Goal: Task Accomplishment & Management: Use online tool/utility

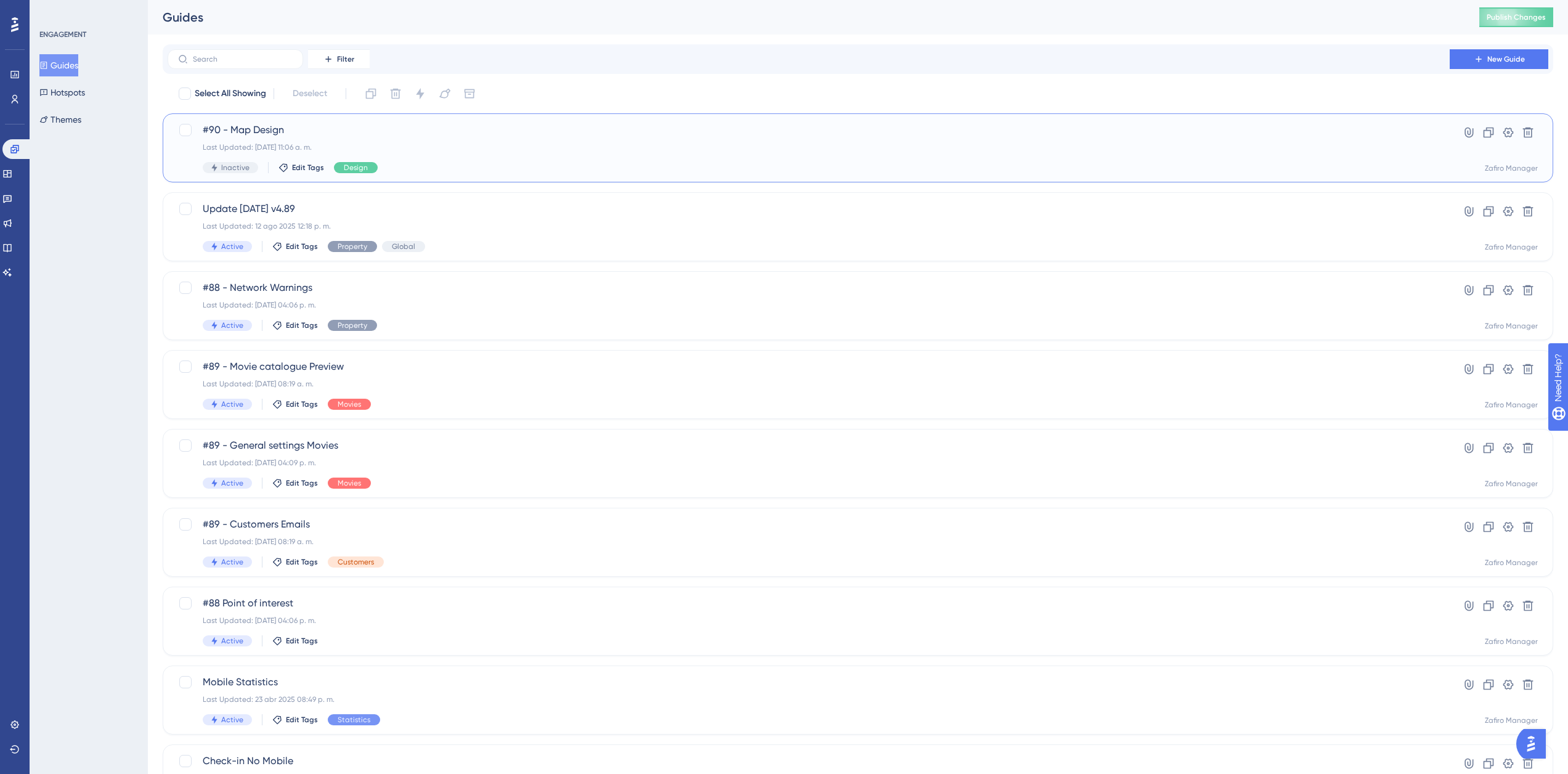
click at [243, 129] on span "#90 - Map Design" at bounding box center [808, 130] width 1212 height 15
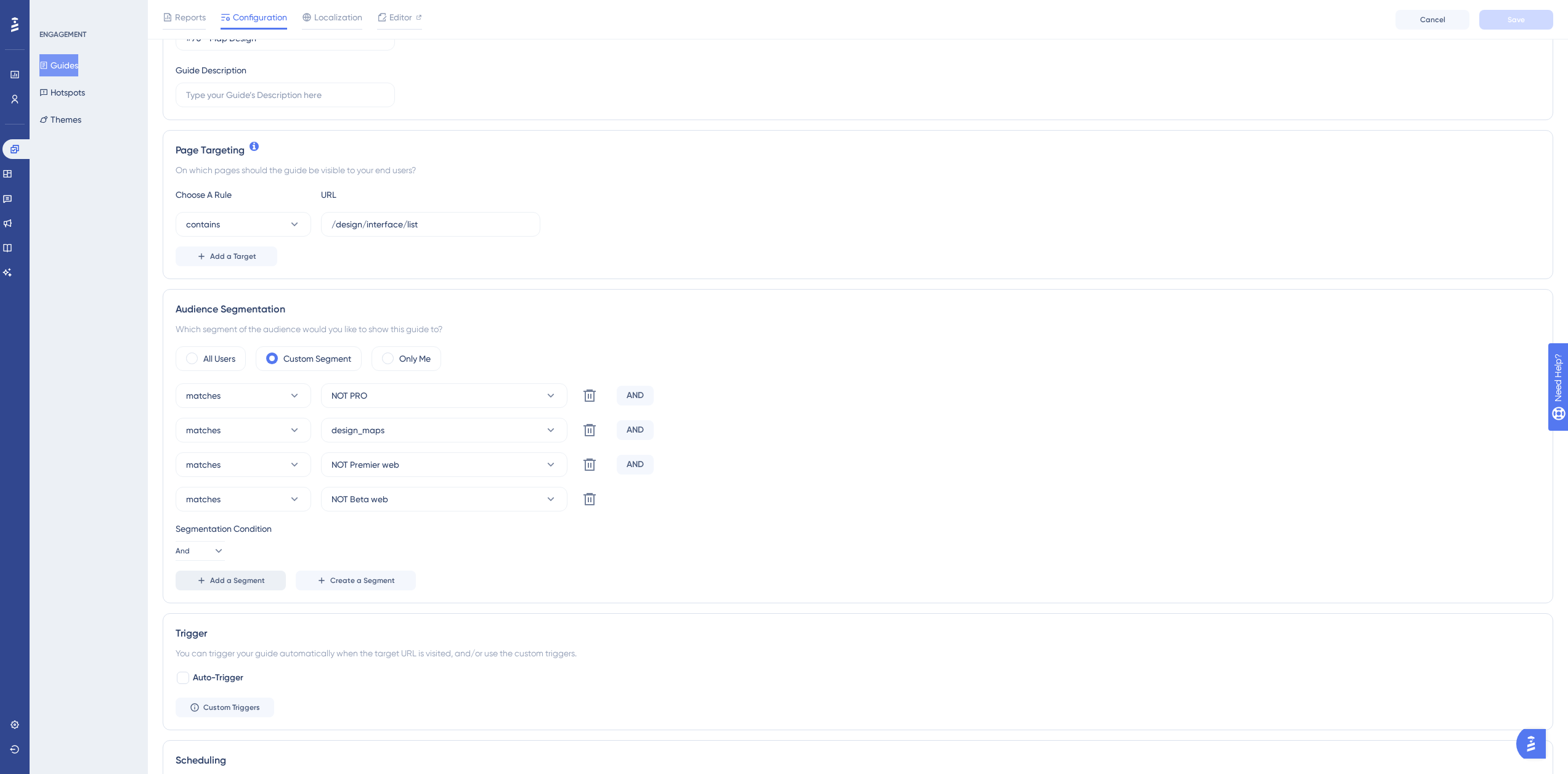
scroll to position [190, 0]
click at [238, 572] on button "Add a Segment" at bounding box center [231, 579] width 111 height 19
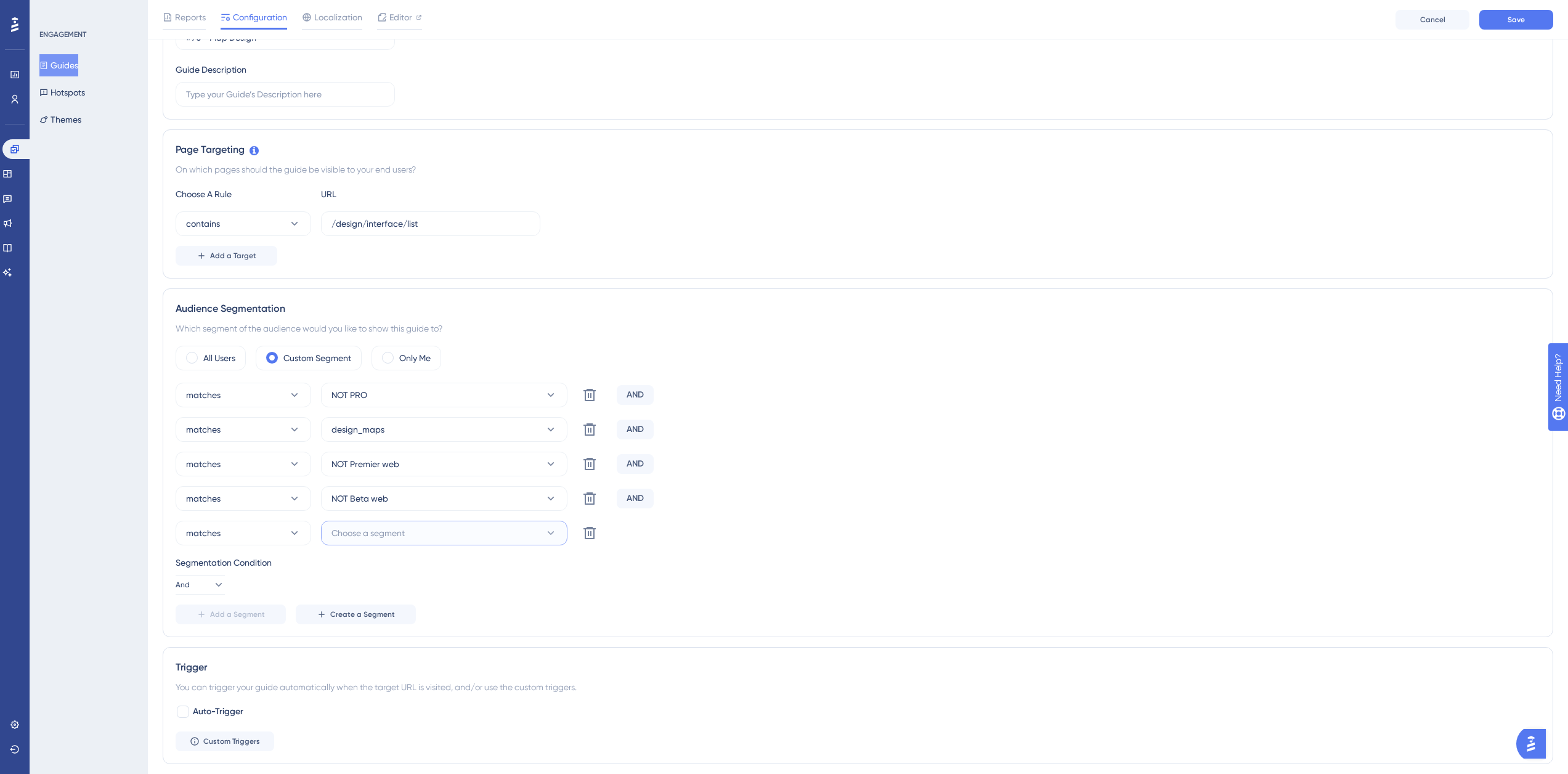
click at [359, 527] on span "Choose a segment" at bounding box center [368, 533] width 73 height 15
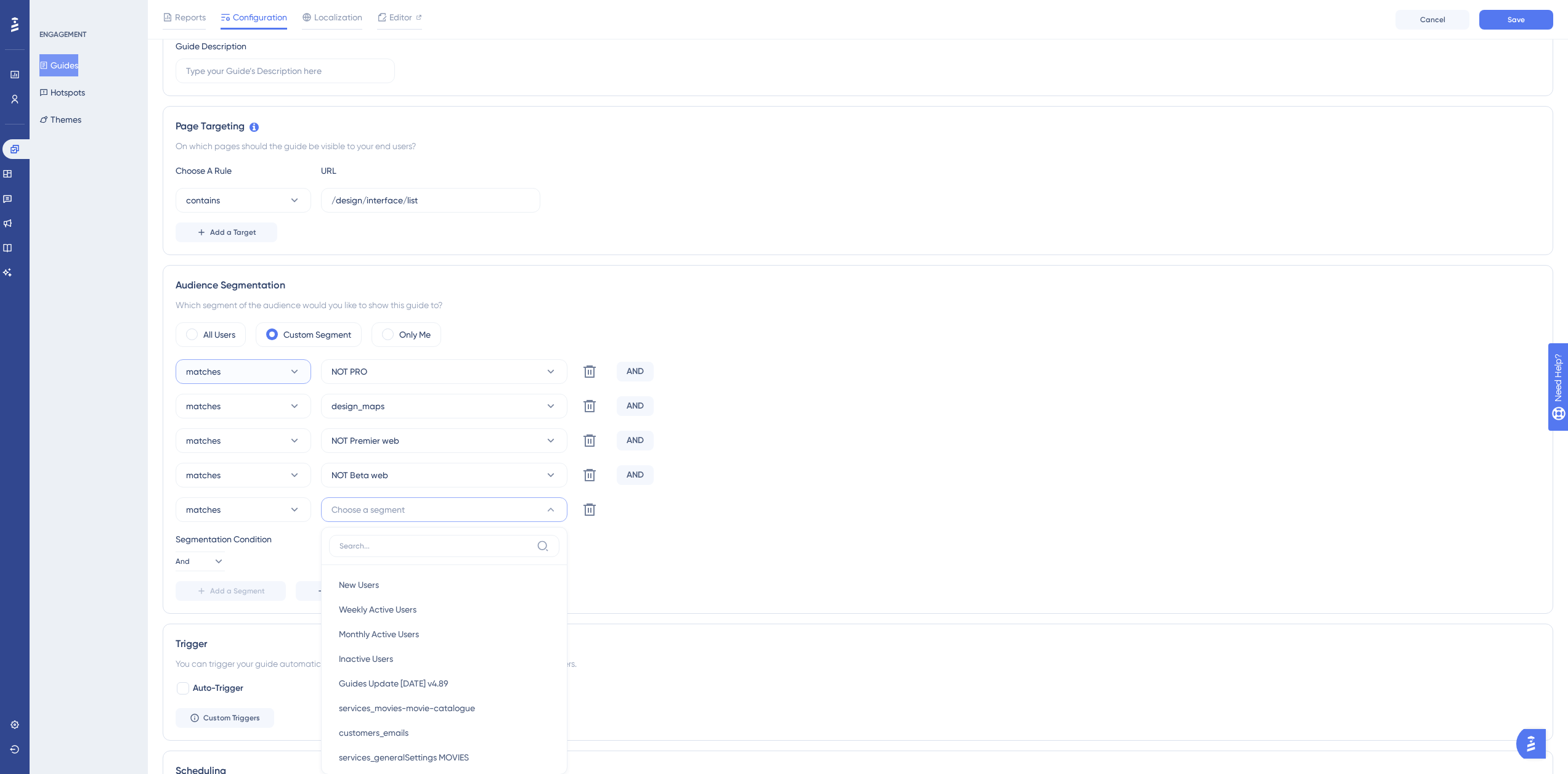
click at [267, 370] on button "matches" at bounding box center [243, 371] width 136 height 24
click at [267, 369] on button "matches" at bounding box center [243, 371] width 136 height 24
click at [393, 512] on span "Choose a segment" at bounding box center [368, 509] width 73 height 15
click at [393, 521] on button "Choose a segment" at bounding box center [444, 510] width 246 height 24
click at [388, 545] on input at bounding box center [436, 546] width 192 height 10
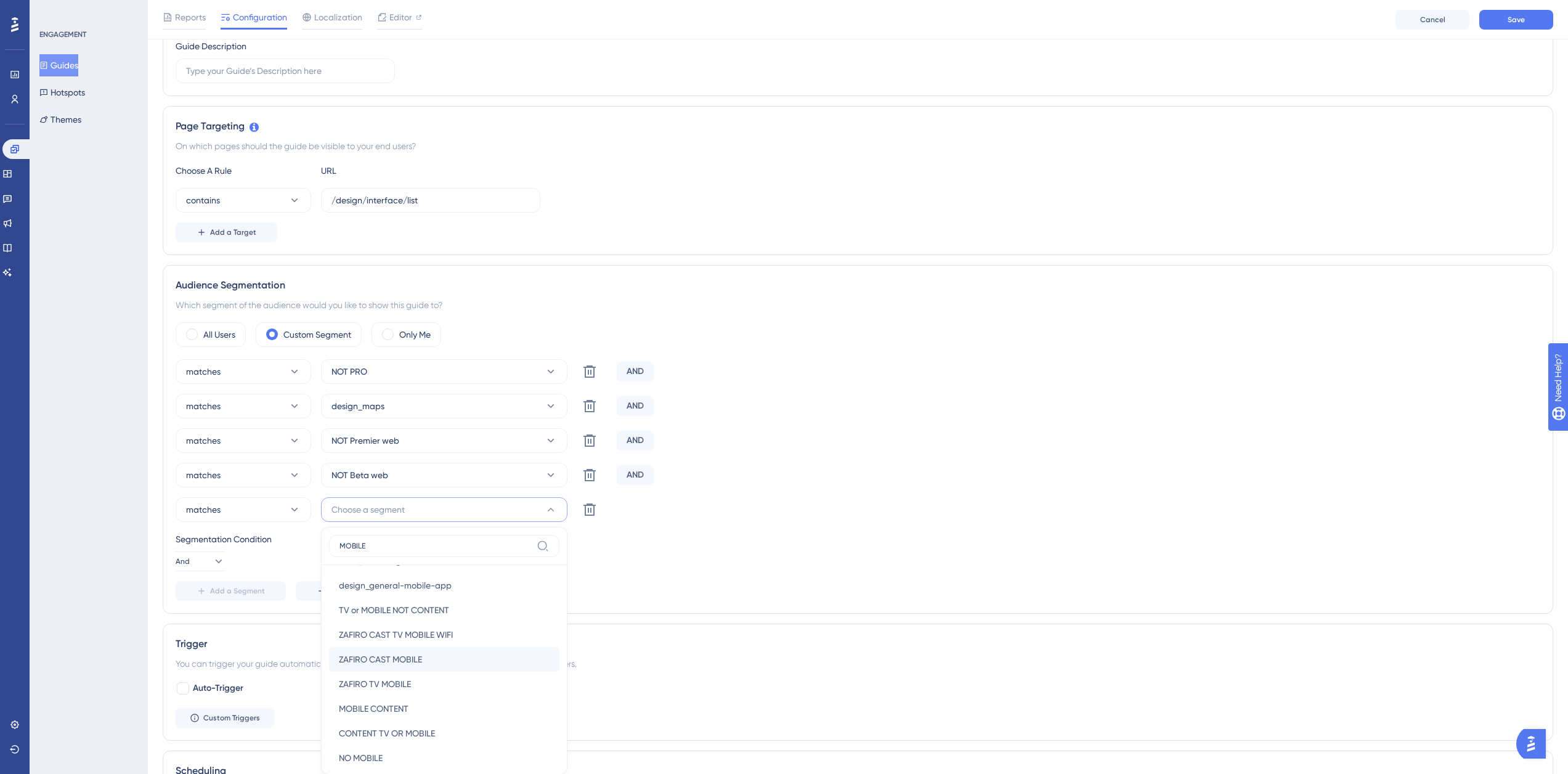
scroll to position [123, 0]
type input "MOBILE"
click at [466, 701] on div "MOBILE CONTENT MOBILE CONTENT" at bounding box center [444, 708] width 210 height 24
click at [948, 454] on div "matches NOT PRO Delete AND matches design_maps Delete AND matches NOT Premier w…" at bounding box center [858, 480] width 1365 height 241
click at [994, 416] on div "matches design_maps Delete AND" at bounding box center [858, 406] width 1365 height 24
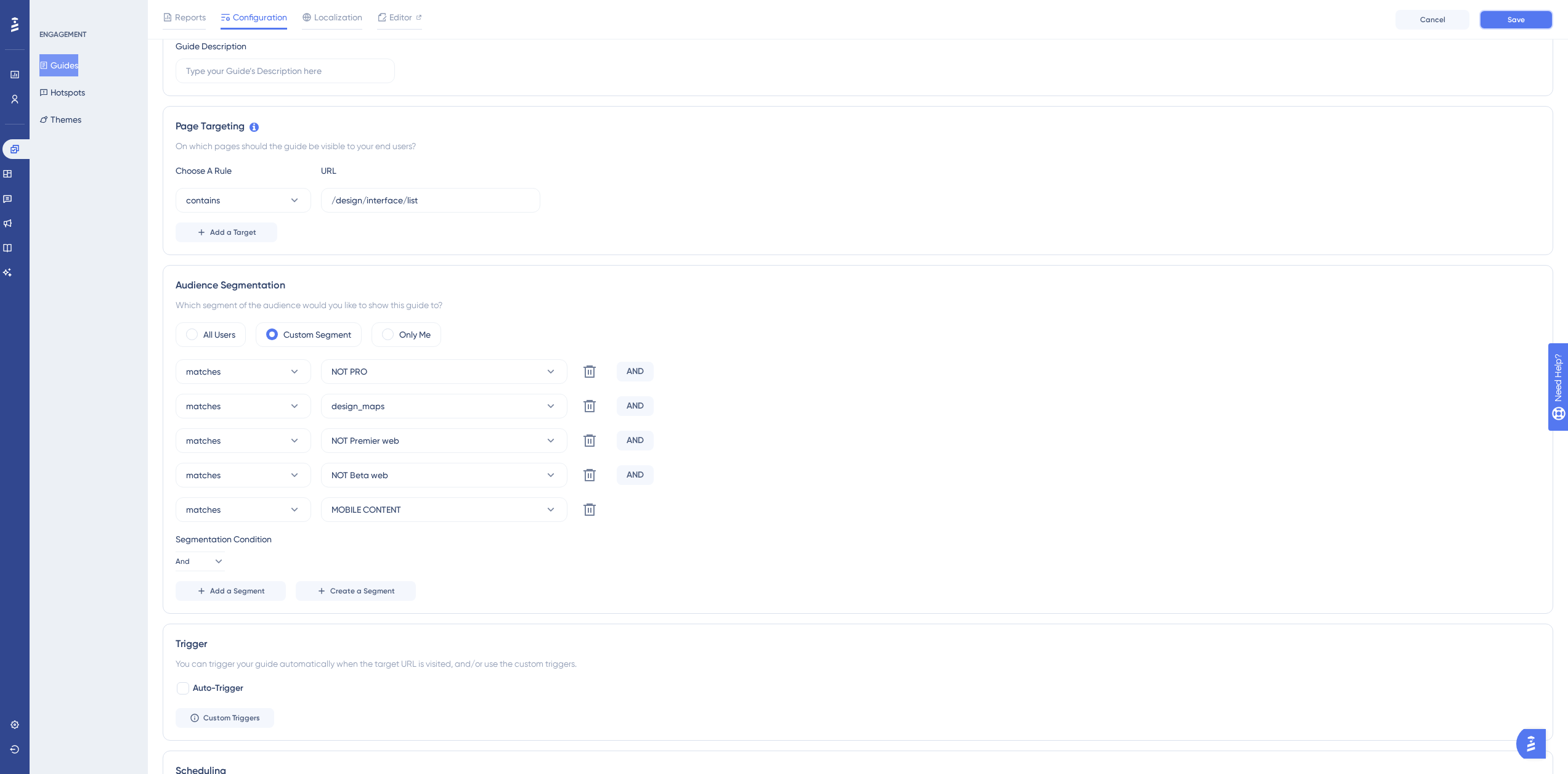
click at [1523, 19] on span "Save" at bounding box center [1516, 20] width 17 height 10
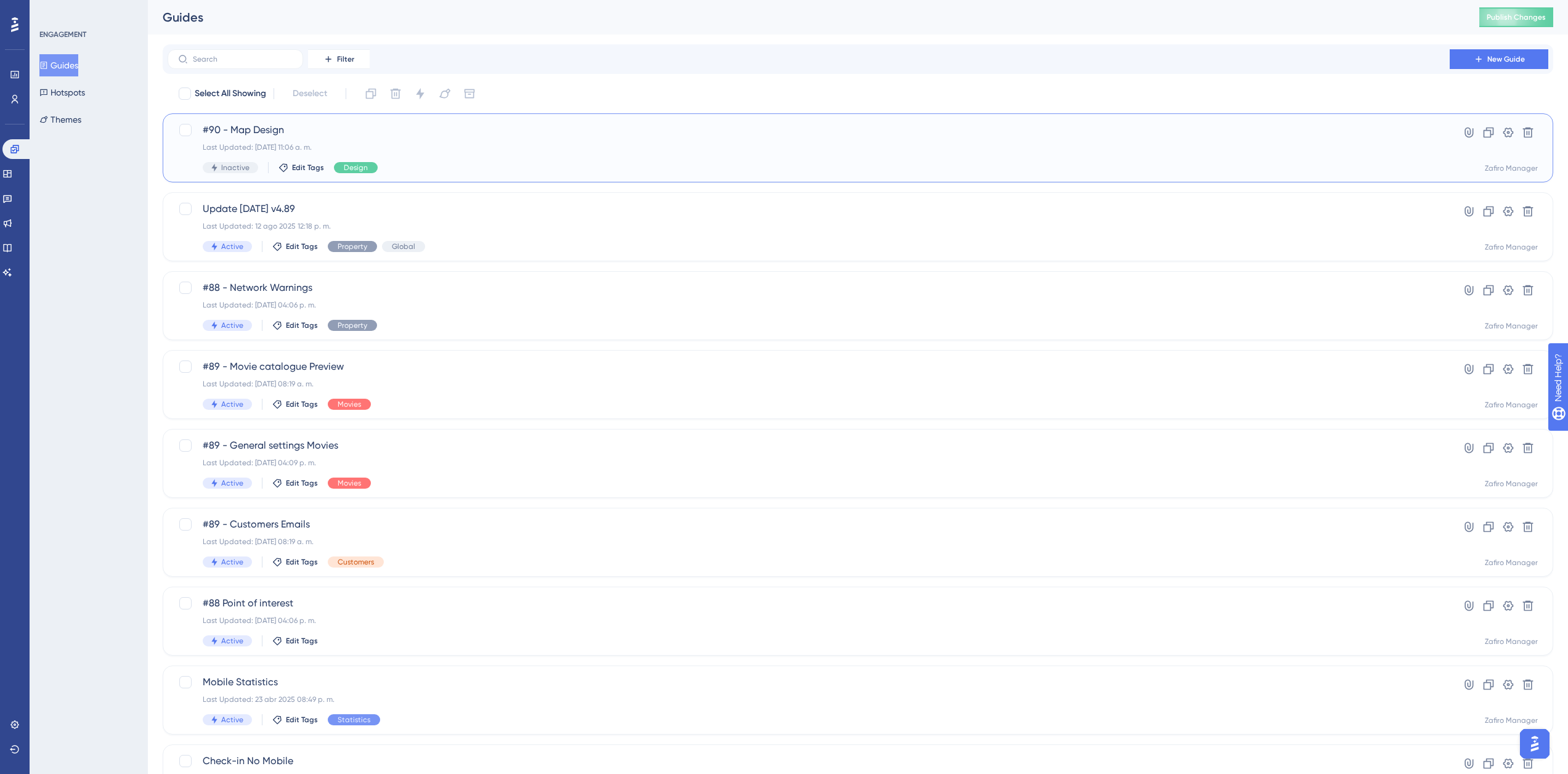
click at [246, 130] on span "#90 - Map Design" at bounding box center [808, 130] width 1212 height 15
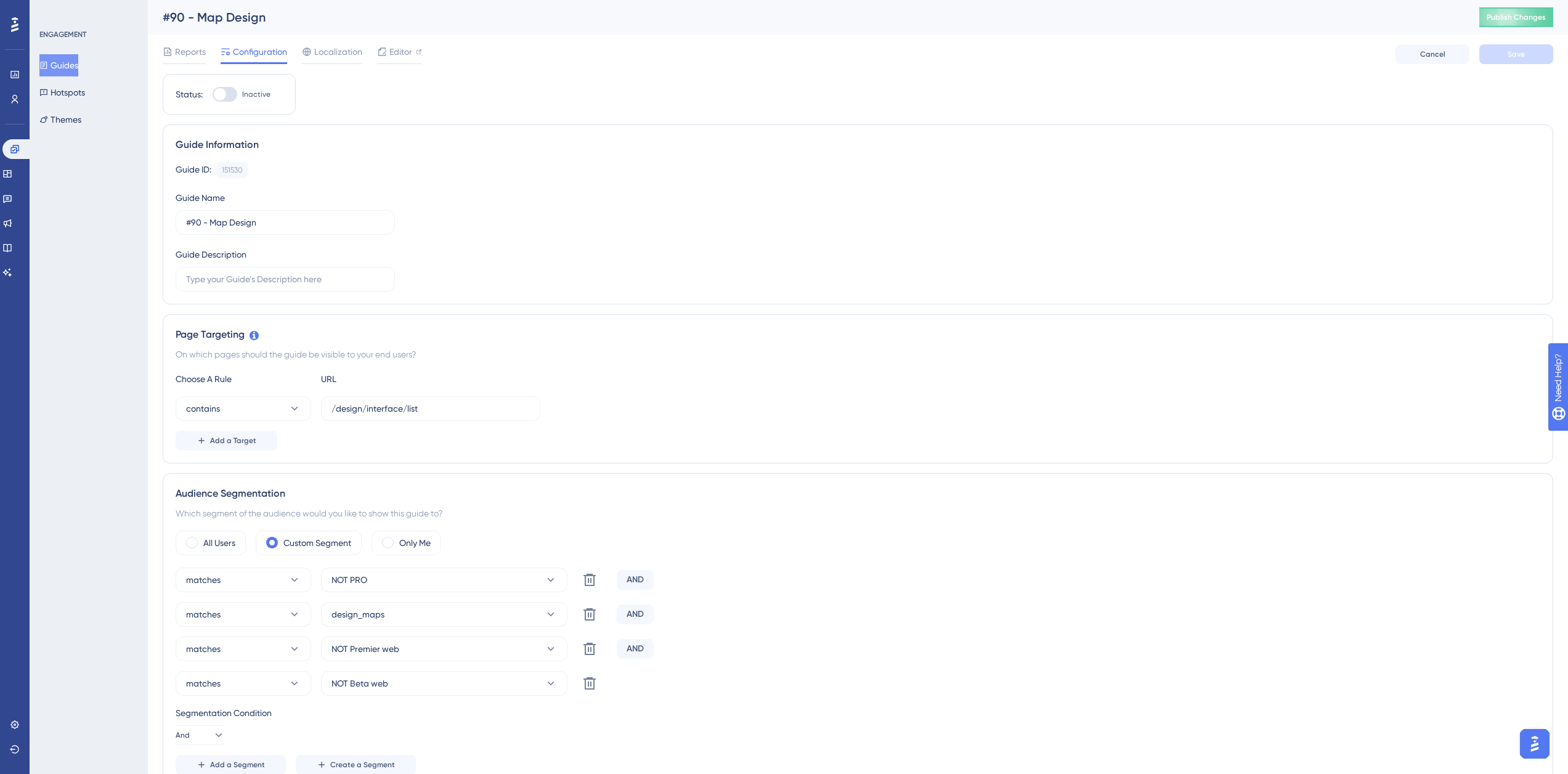
click at [337, 42] on div "Reports Configuration Localization Editor Cancel Save" at bounding box center [858, 54] width 1391 height 39
click at [336, 47] on span "Localization" at bounding box center [338, 52] width 48 height 15
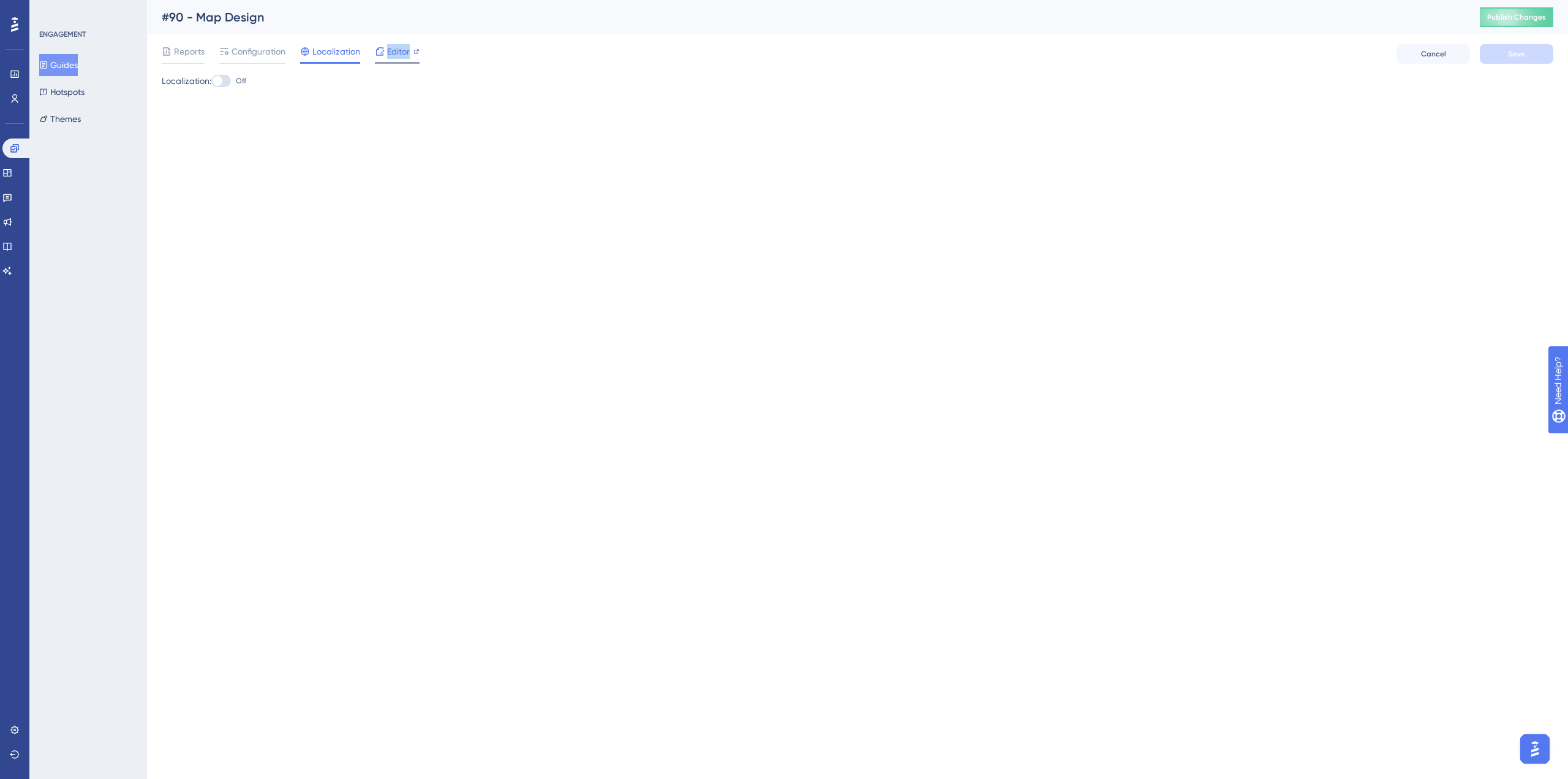
click at [385, 61] on div "Editor" at bounding box center [397, 54] width 45 height 19
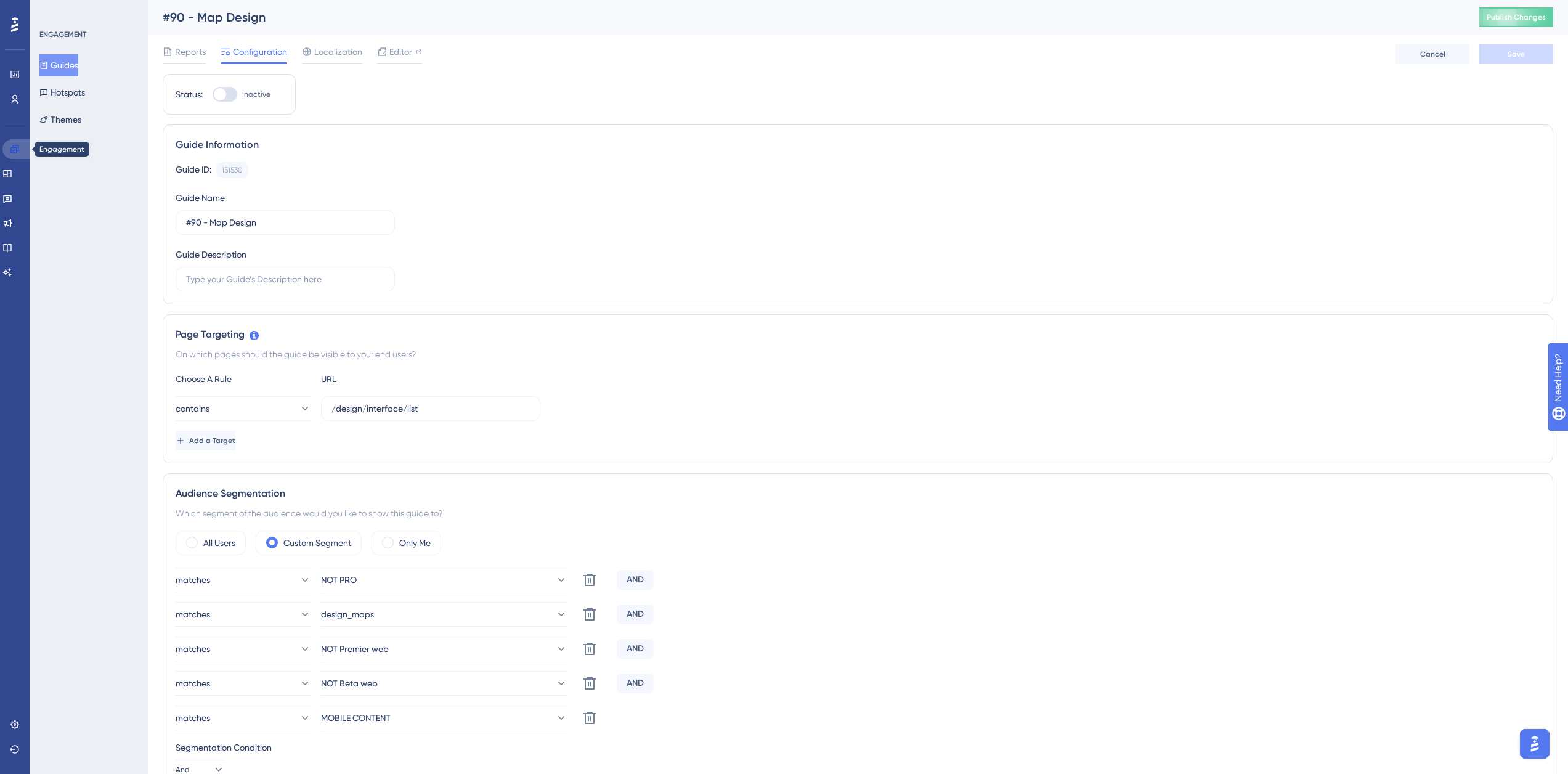
click at [12, 153] on icon at bounding box center [14, 149] width 8 height 8
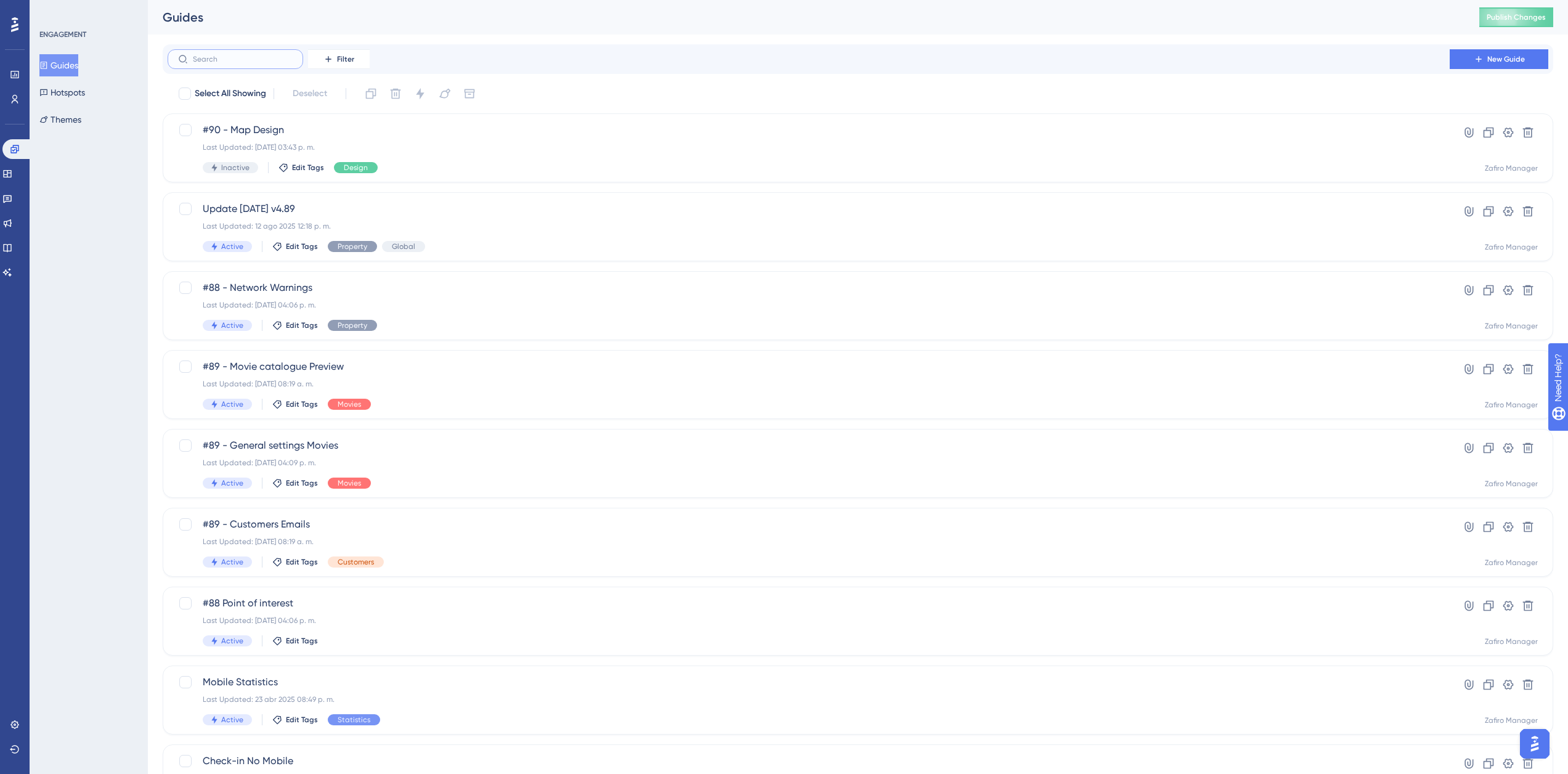
click at [238, 59] on input "text" at bounding box center [243, 59] width 100 height 9
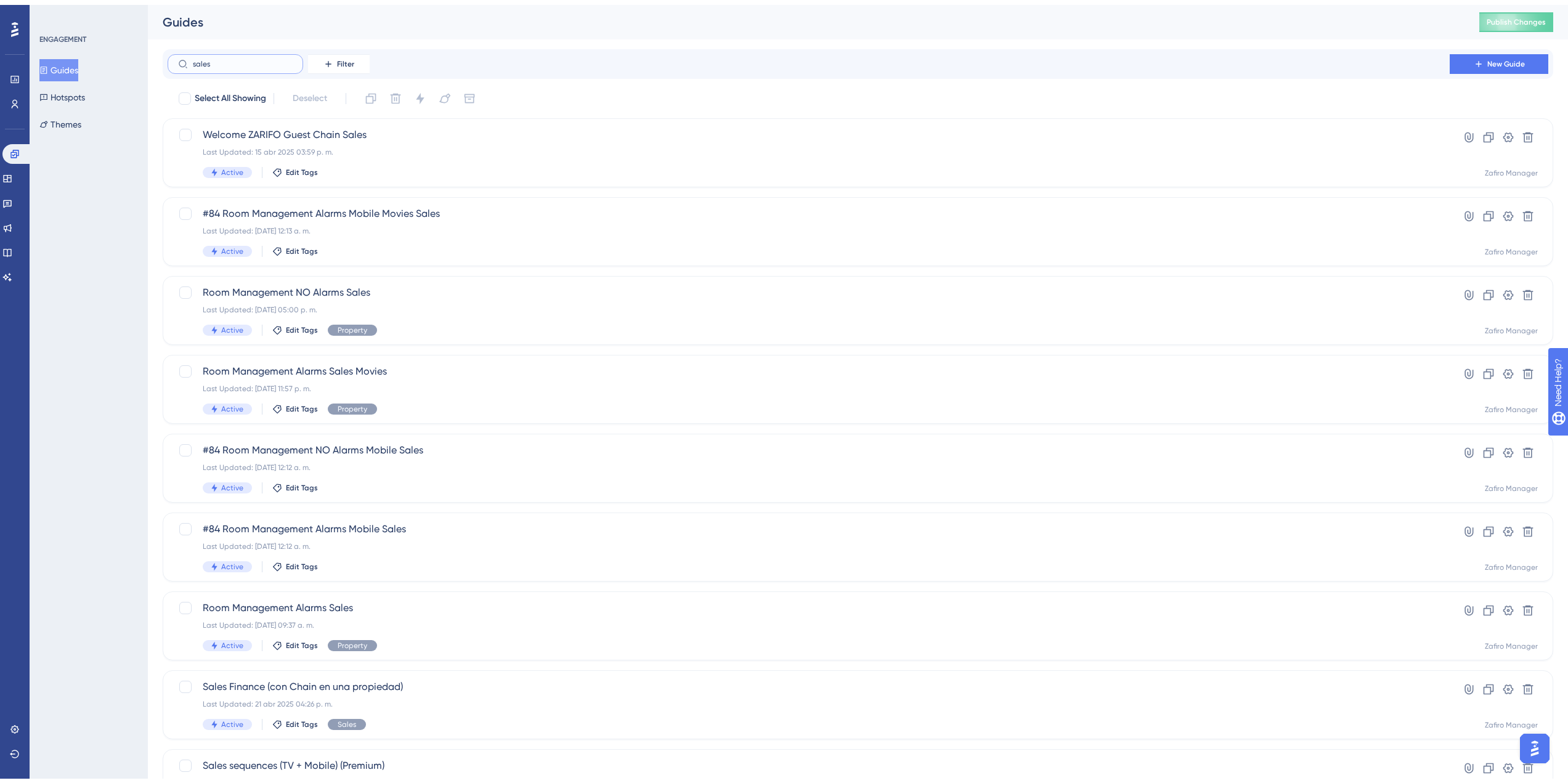
scroll to position [173, 0]
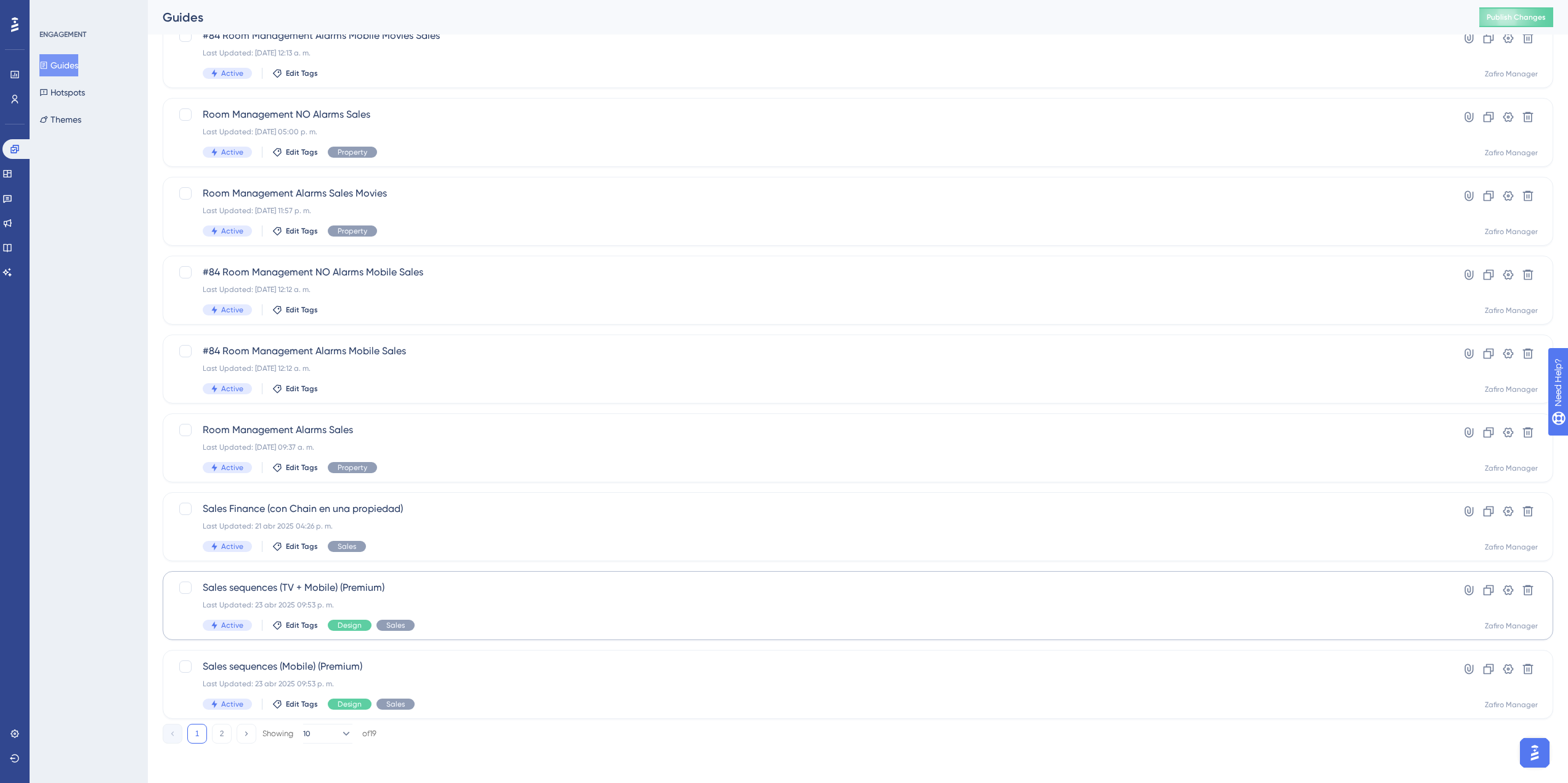
type input "sales"
click at [352, 591] on span "Sales sequences (TV + Mobile) (Premium)" at bounding box center [808, 587] width 1212 height 15
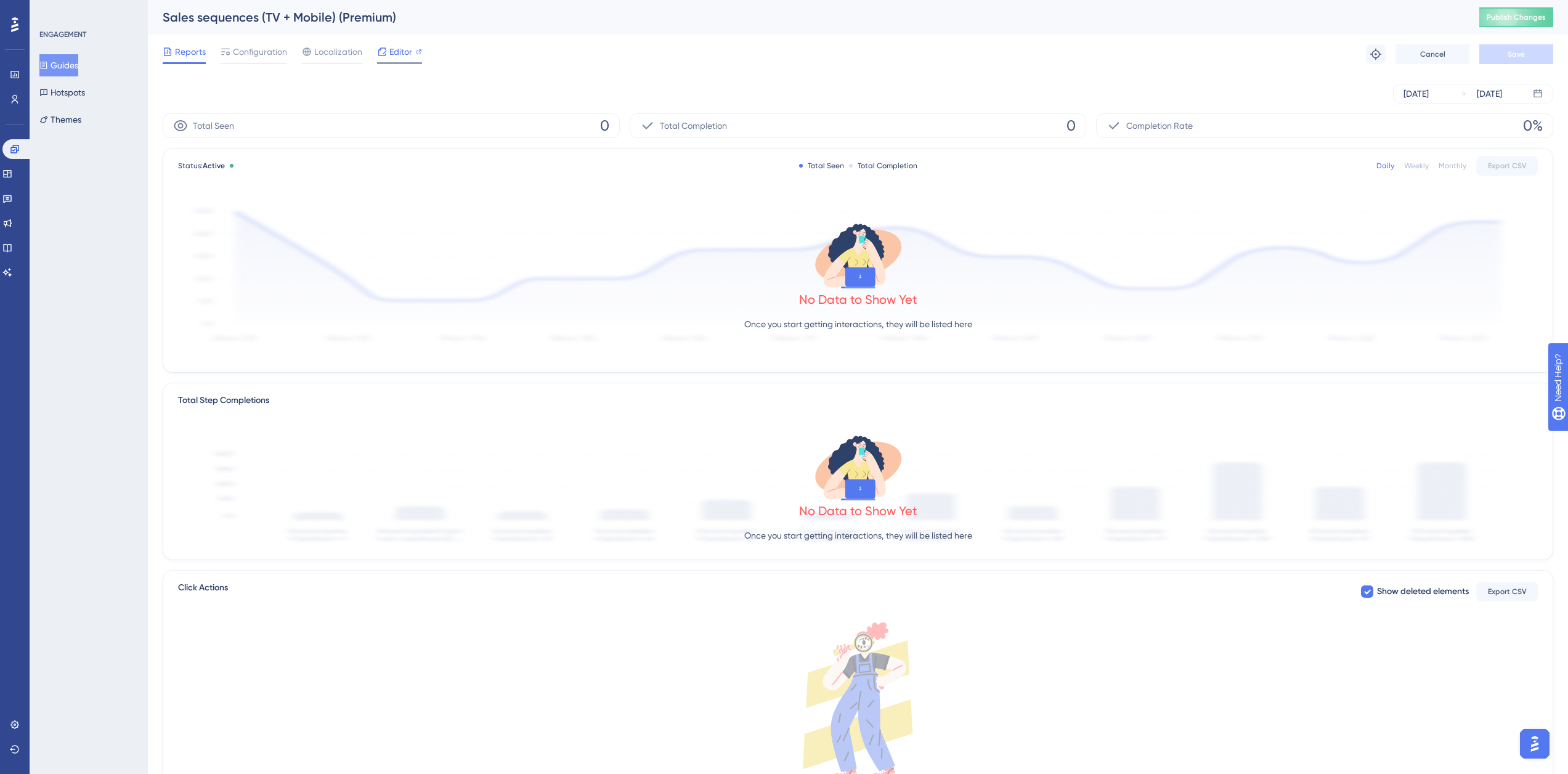
click at [401, 56] on span "Editor" at bounding box center [401, 52] width 23 height 15
click at [235, 58] on span "Configuration" at bounding box center [260, 52] width 55 height 15
